Goal: Find specific page/section: Find specific page/section

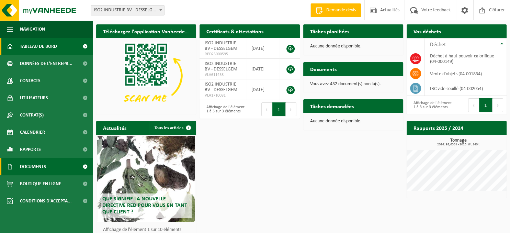
click at [39, 165] on span "Documents" at bounding box center [33, 166] width 26 height 17
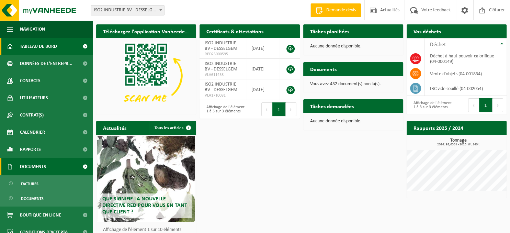
click at [39, 165] on span "Documents" at bounding box center [33, 166] width 26 height 17
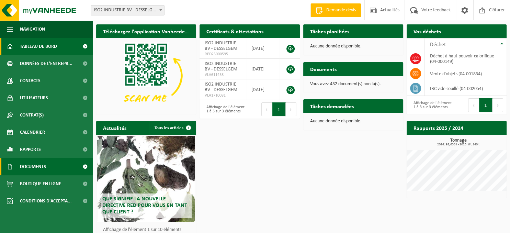
click at [39, 165] on span "Documents" at bounding box center [33, 166] width 26 height 17
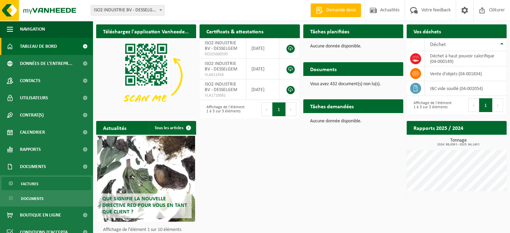
click at [34, 183] on span "Factures" at bounding box center [30, 183] width 18 height 13
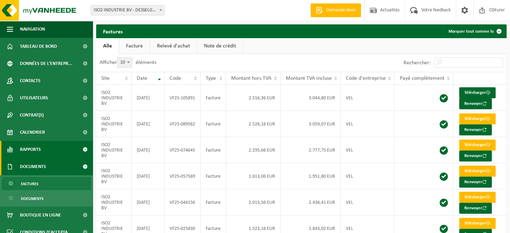
click at [44, 151] on link "Rapports" at bounding box center [46, 149] width 93 height 17
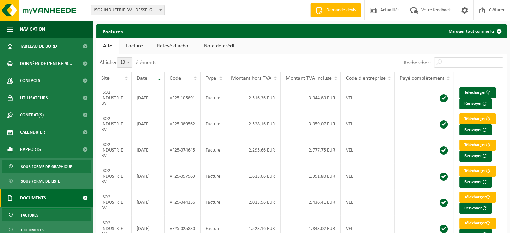
click at [47, 168] on span "Sous forme de graphique" at bounding box center [46, 166] width 51 height 13
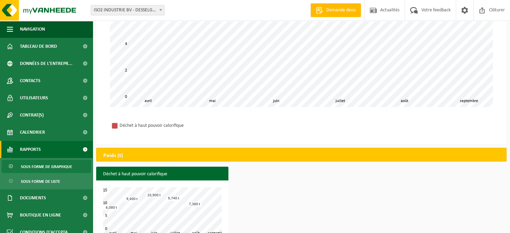
scroll to position [154, 0]
